Goal: Task Accomplishment & Management: Manage account settings

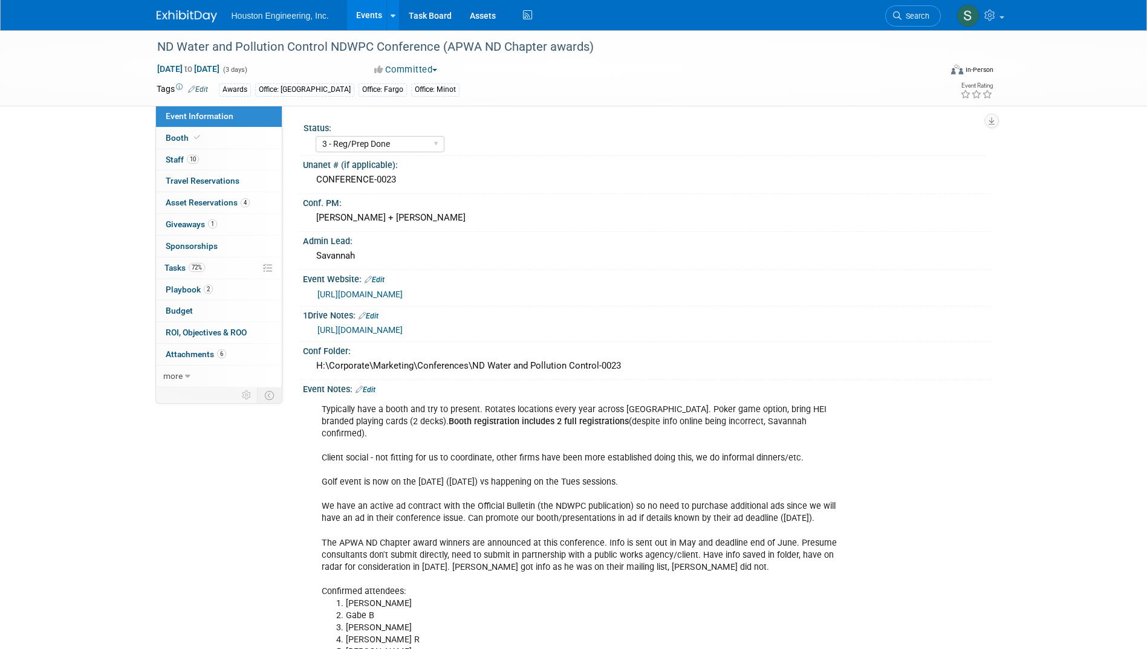
select select "3 - Reg/Prep Done"
select select "Yes"
select select "Mun. Infrastructure"
click at [438, 16] on link "Task Board" at bounding box center [430, 15] width 61 height 30
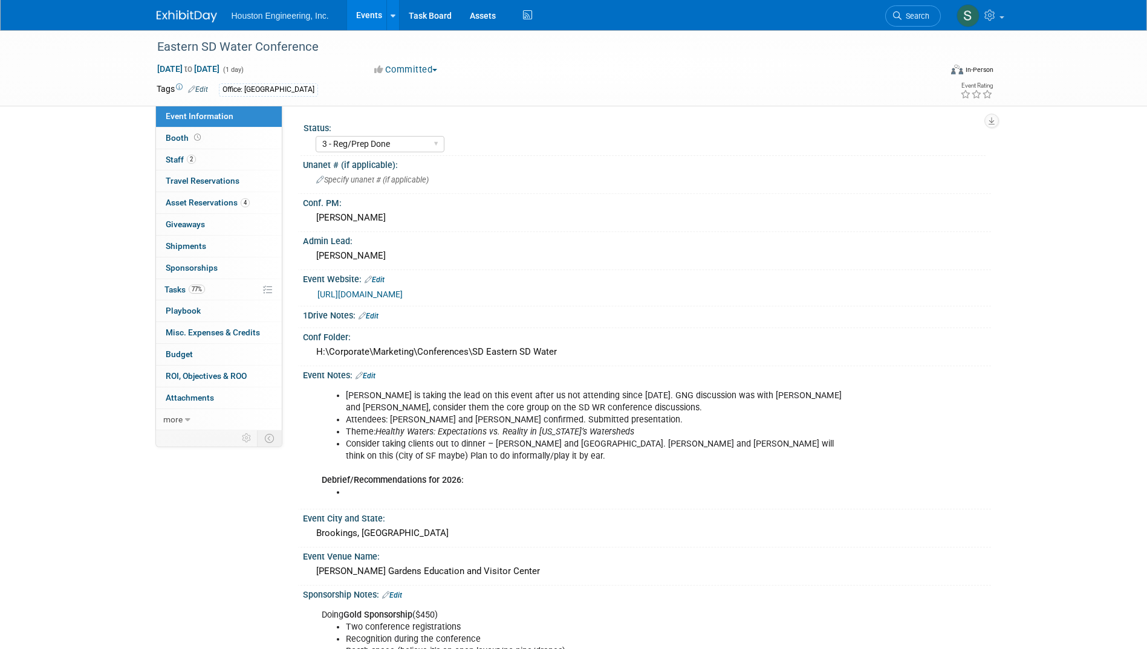
select select "3 - Reg/Prep Done"
select select "Yes"
select select "Water Resources"
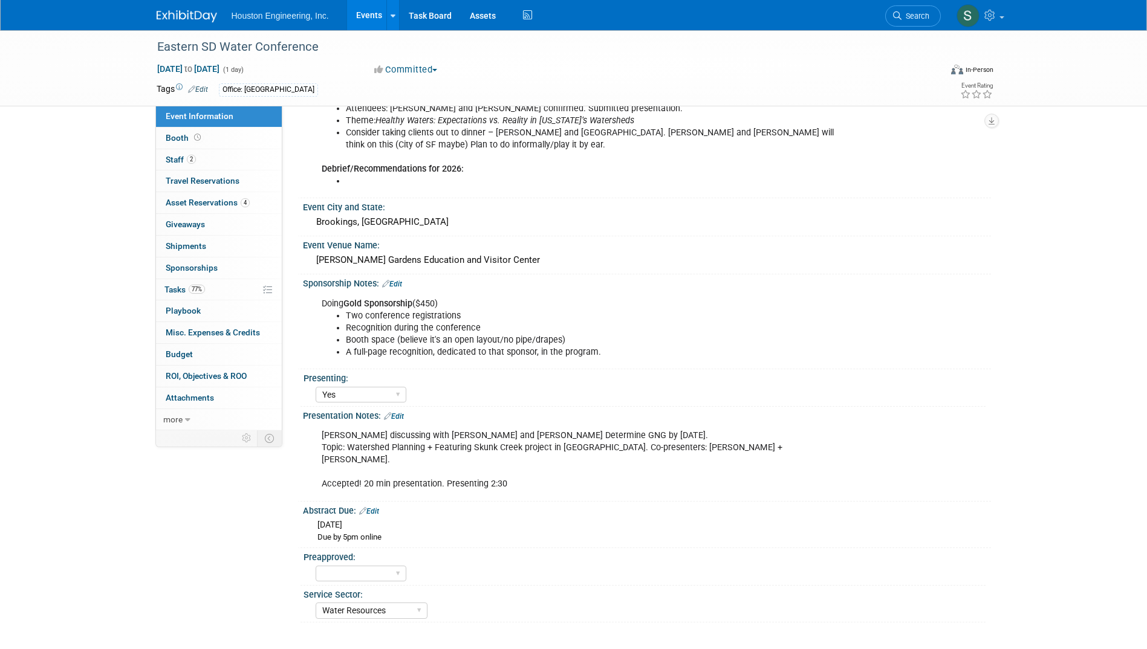
scroll to position [403, 0]
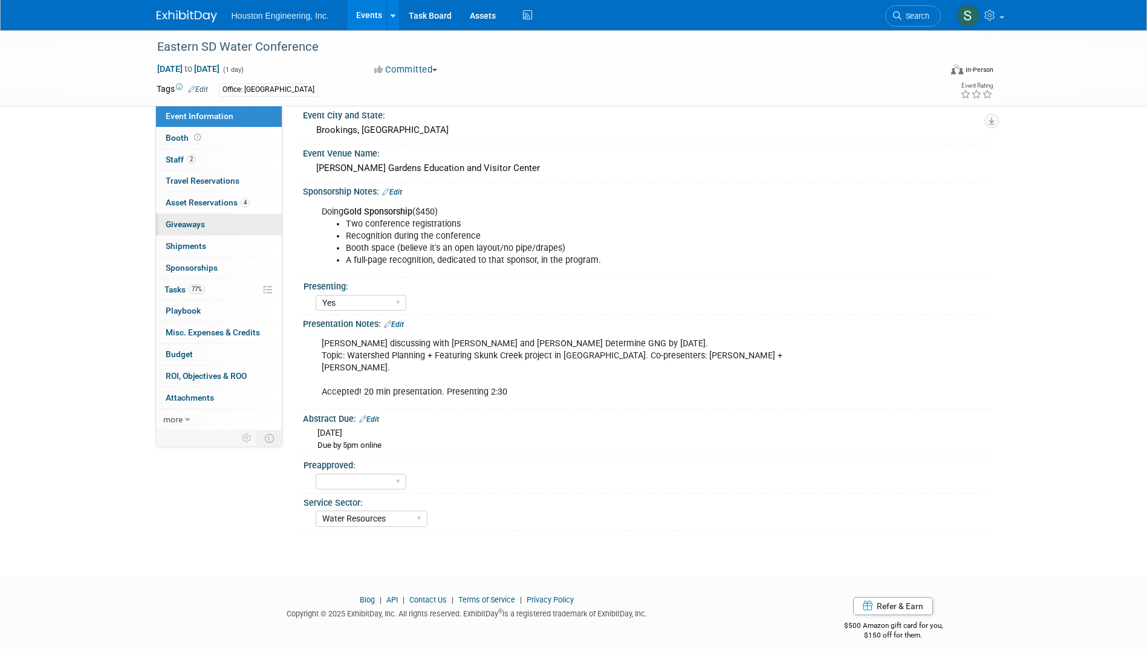
click at [187, 225] on span "Giveaways 0" at bounding box center [185, 224] width 39 height 10
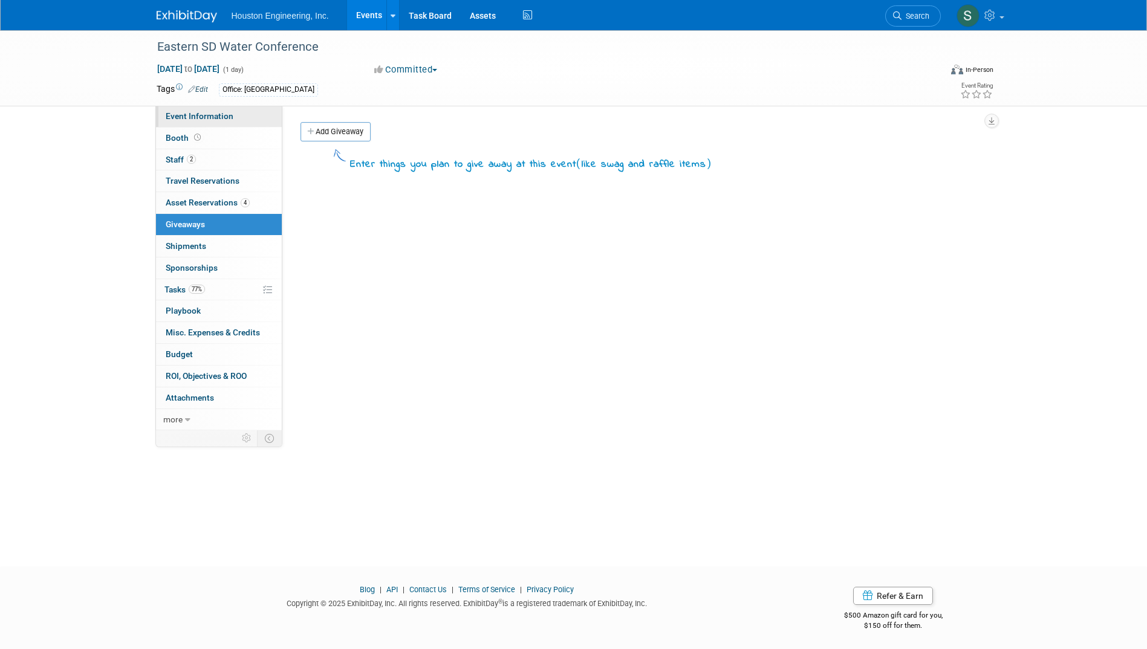
click at [189, 122] on link "Event Information" at bounding box center [219, 116] width 126 height 21
select select "3 - Reg/Prep Done"
select select "Yes"
select select "Water Resources"
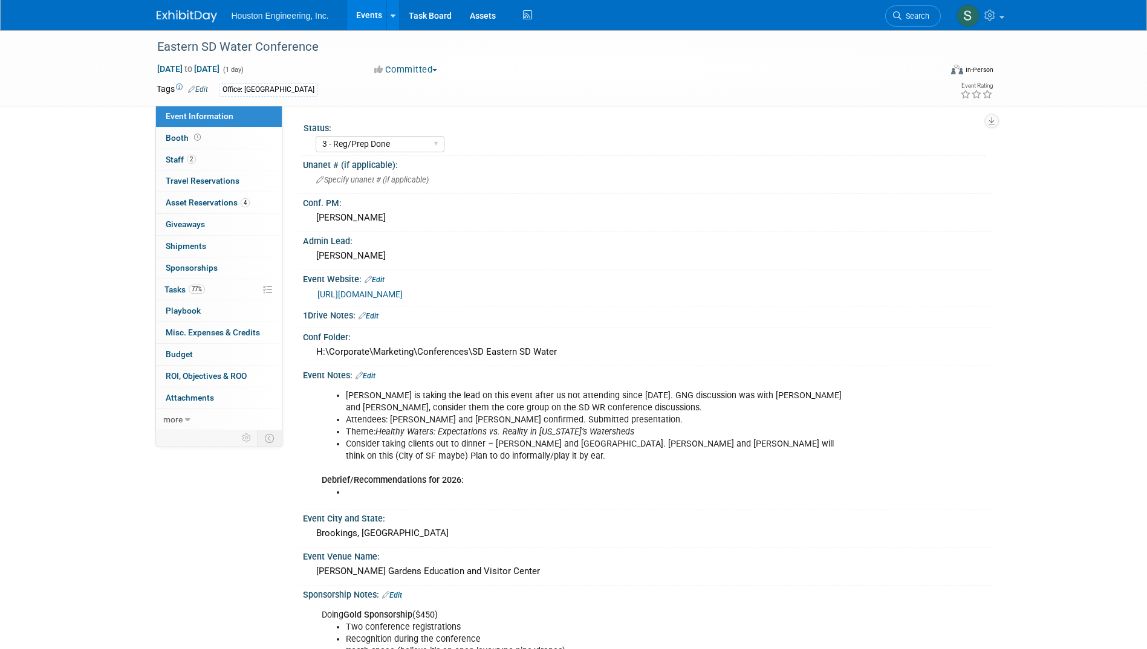
click at [669, 405] on li "[PERSON_NAME] is taking the lead on this event after us not attending since [DA…" at bounding box center [598, 402] width 505 height 24
click at [542, 392] on li "[PERSON_NAME] is taking the lead on this event after us not attending since [DA…" at bounding box center [598, 402] width 505 height 24
select select "3 - Reg/Prep Done"
select select "Yes"
select select "Water Resources"
